Goal: Information Seeking & Learning: Learn about a topic

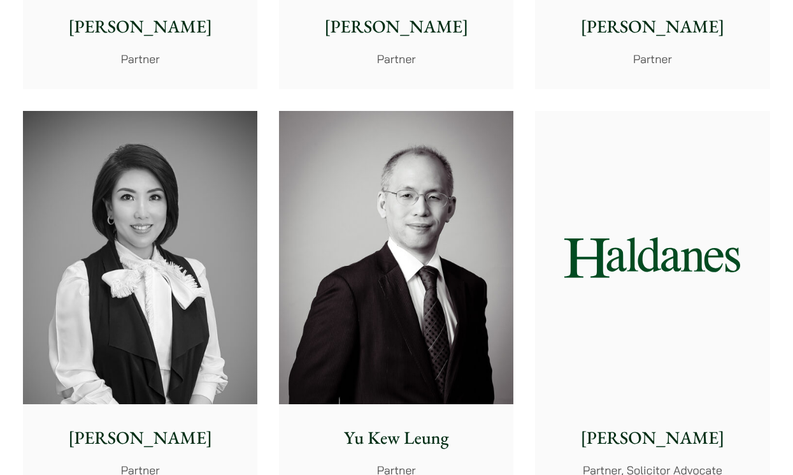
scroll to position [882, 0]
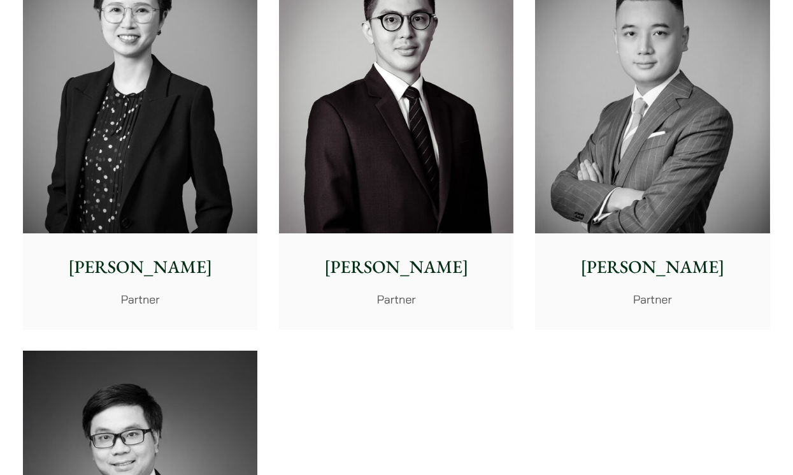
click at [240, 306] on p "Partner" at bounding box center [140, 299] width 214 height 17
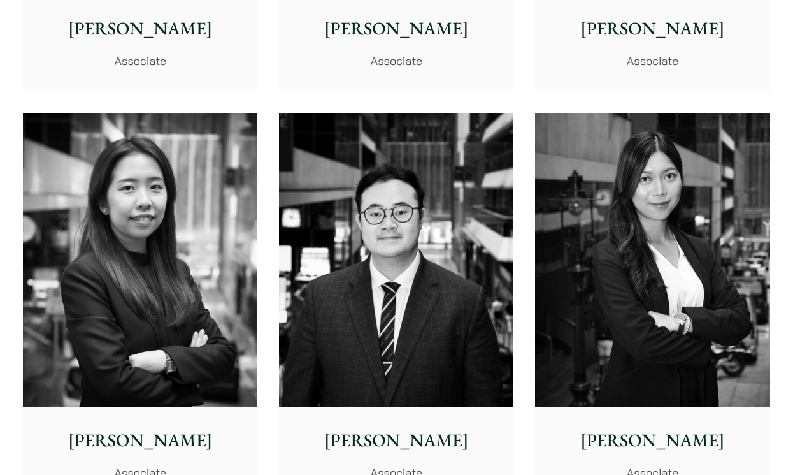
scroll to position [4374, 0]
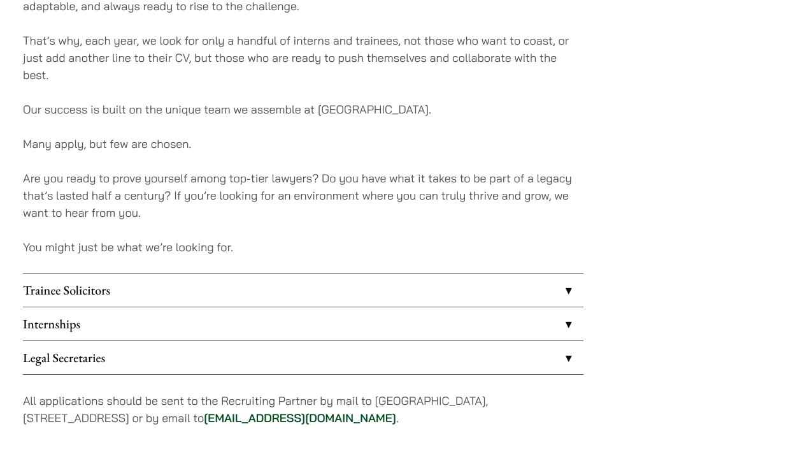
scroll to position [967, 0]
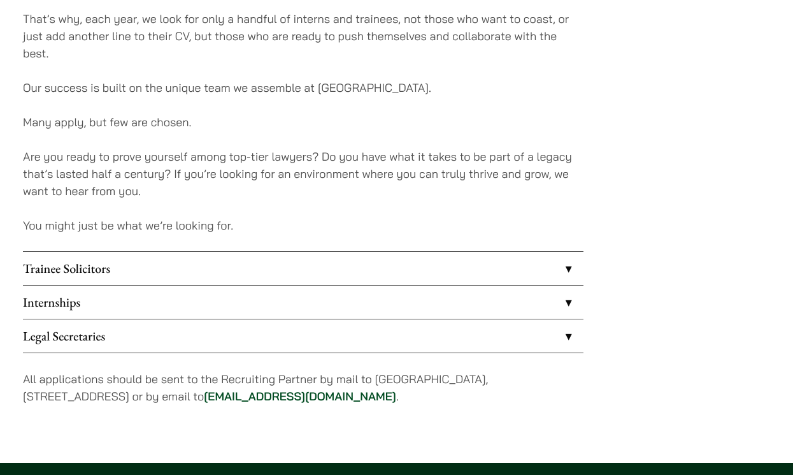
click at [498, 345] on link "Legal Secretaries" at bounding box center [303, 335] width 561 height 33
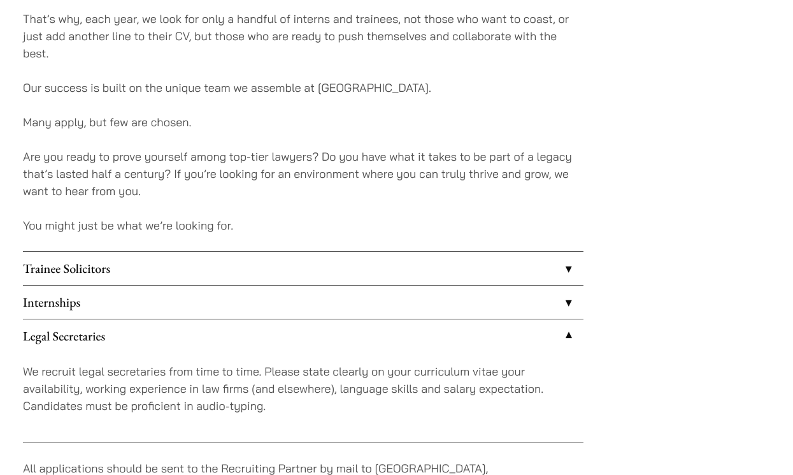
click at [498, 345] on link "Legal Secretaries" at bounding box center [303, 335] width 561 height 33
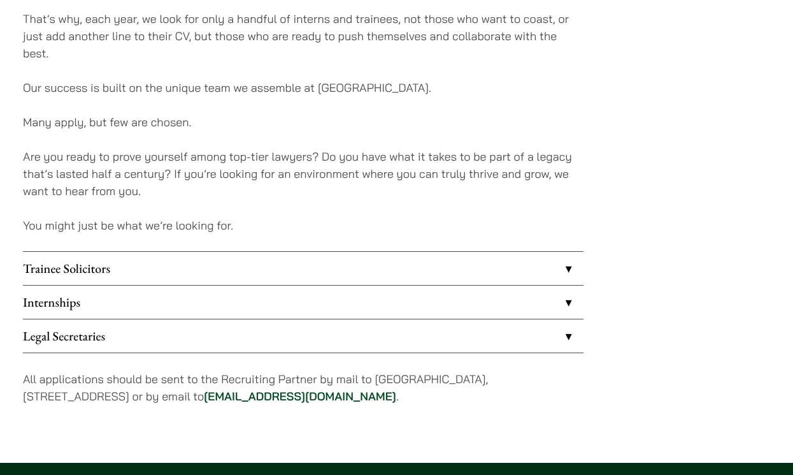
click at [494, 299] on link "Internships" at bounding box center [303, 301] width 561 height 33
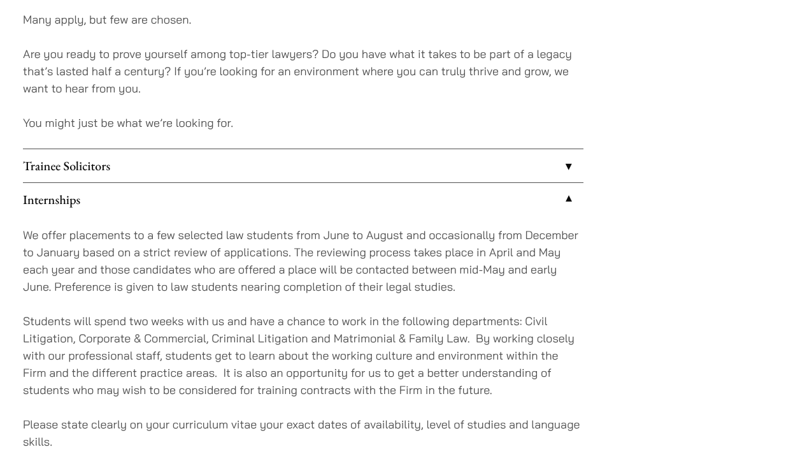
scroll to position [1209, 0]
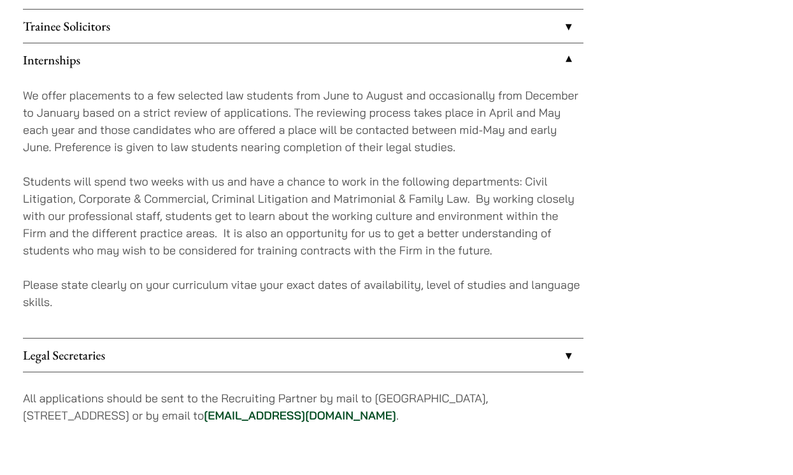
click at [352, 67] on link "Internships" at bounding box center [303, 59] width 561 height 33
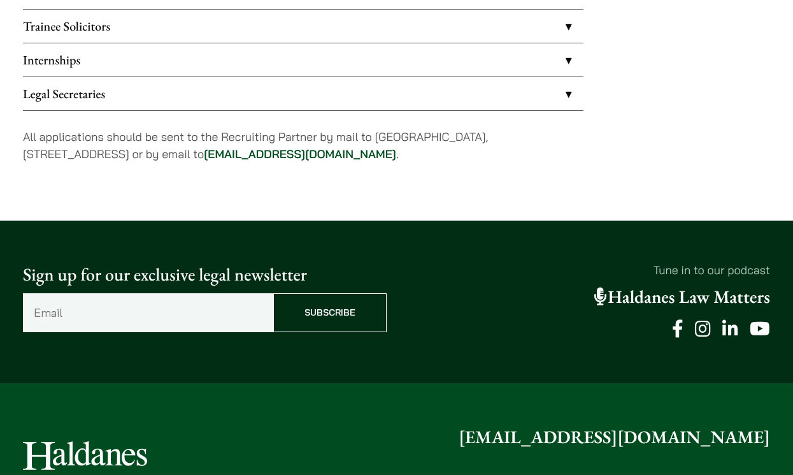
click at [352, 40] on link "Trainee Solicitors" at bounding box center [303, 26] width 561 height 33
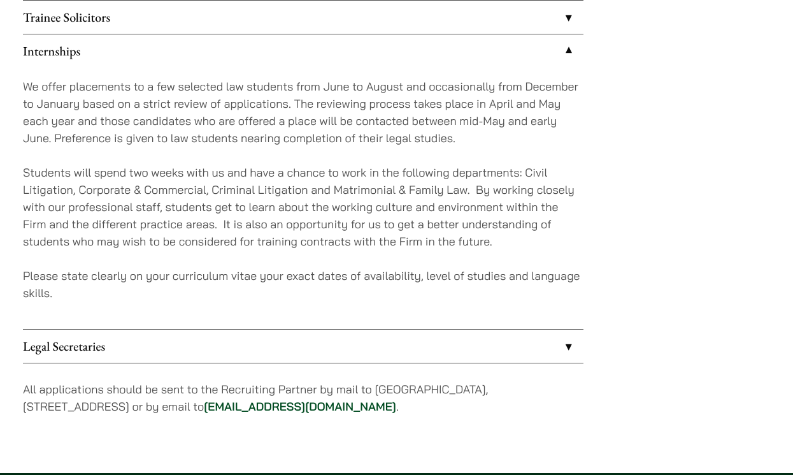
scroll to position [1209, 0]
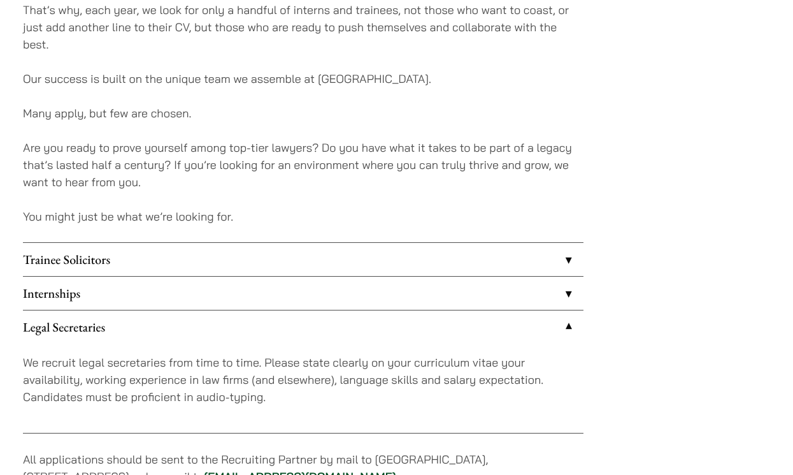
scroll to position [967, 0]
